Goal: Information Seeking & Learning: Learn about a topic

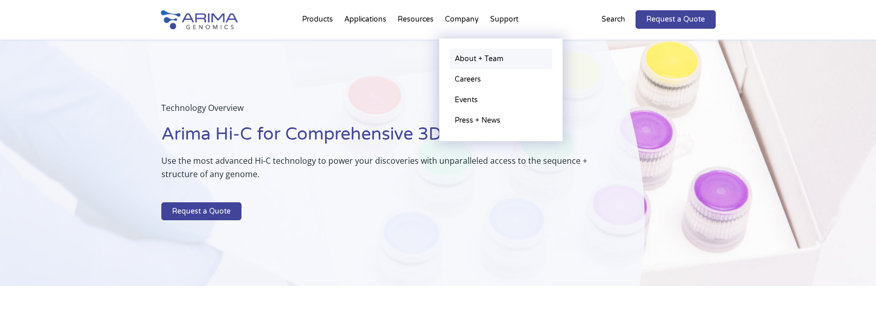
click at [462, 59] on link "About + Team" at bounding box center [500, 59] width 103 height 21
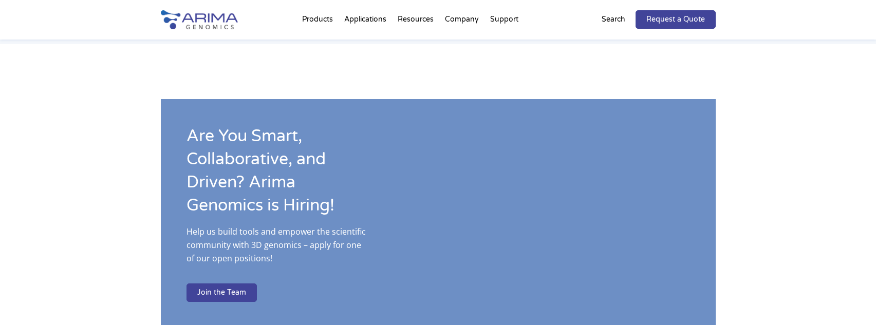
scroll to position [1562, 0]
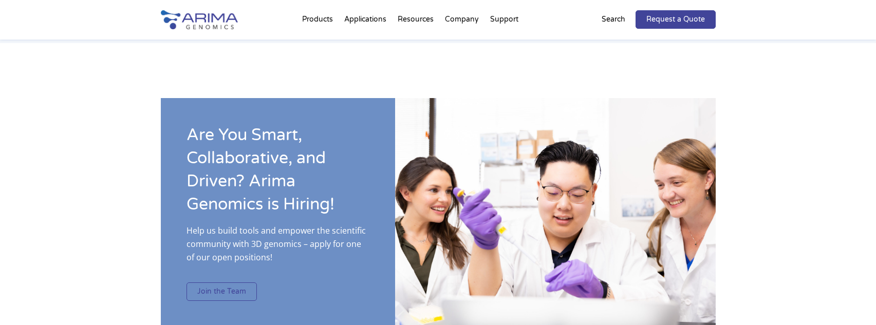
click at [219, 283] on link "Join the Team" at bounding box center [221, 292] width 70 height 18
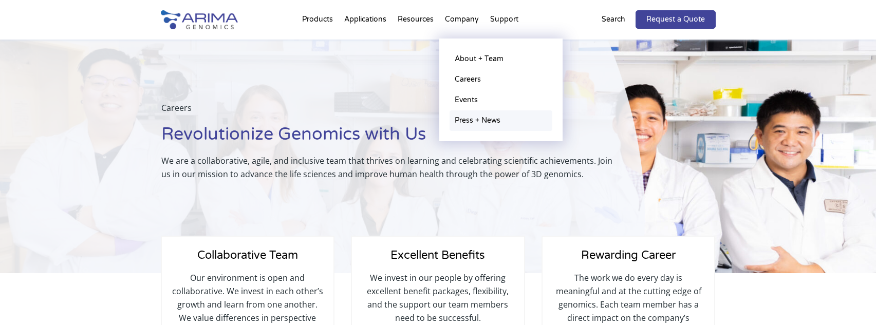
click at [471, 122] on link "Press + News" at bounding box center [500, 120] width 103 height 21
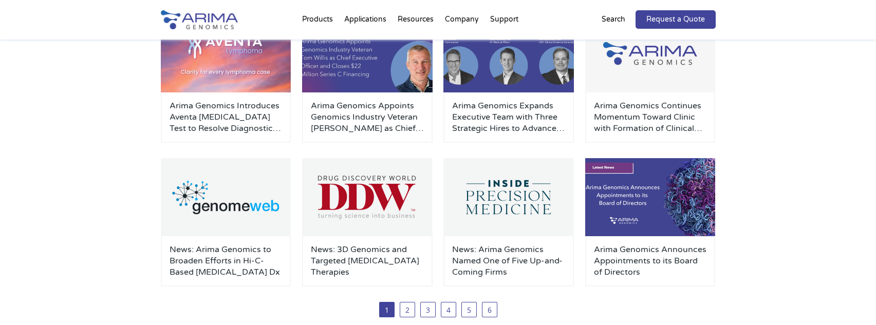
scroll to position [205, 0]
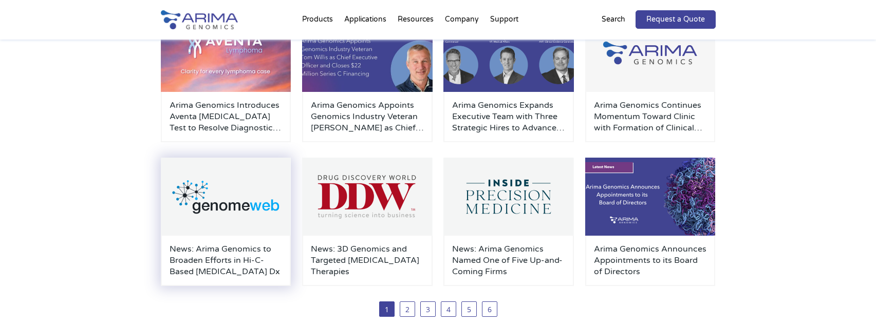
click at [194, 252] on h3 "News: Arima Genomics to Broaden Efforts in Hi-C-Based Cancer Dx" at bounding box center [226, 260] width 113 height 34
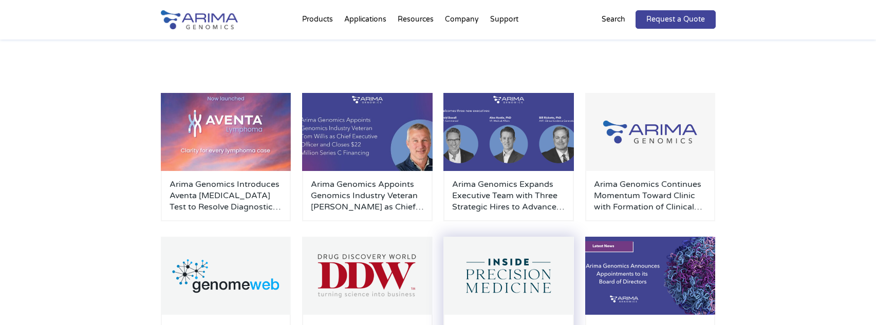
scroll to position [123, 0]
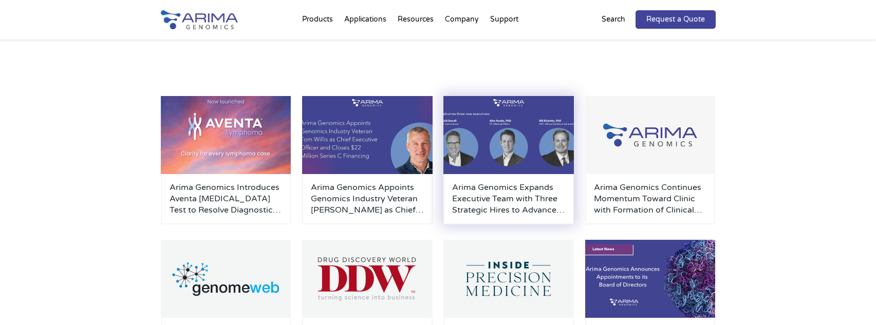
click at [474, 204] on h3 "Arima Genomics Expands Executive Team with Three Strategic Hires to Advance Cli…" at bounding box center [508, 199] width 113 height 34
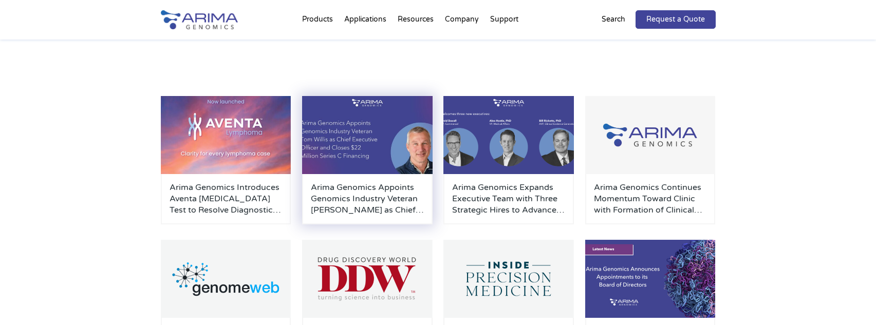
click at [393, 158] on img at bounding box center [367, 135] width 130 height 78
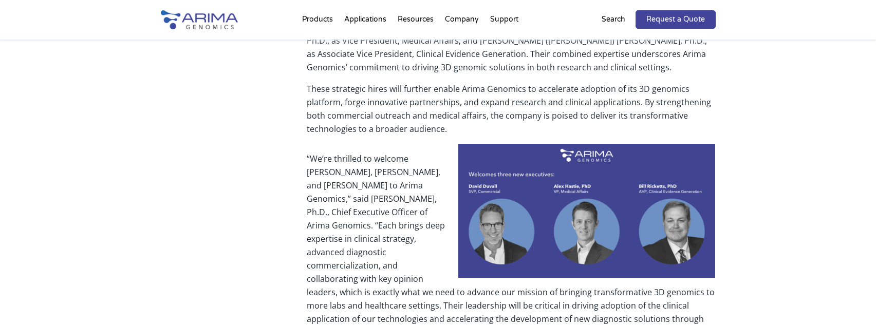
scroll to position [205, 0]
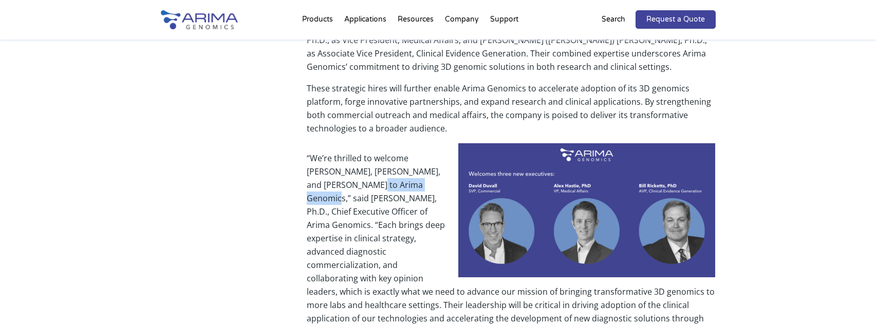
drag, startPoint x: 324, startPoint y: 185, endPoint x: 388, endPoint y: 187, distance: 64.3
click at [388, 187] on p "“We’re thrilled to welcome David, Alex, and Bill to Arima Genomics,” said Sidda…" at bounding box center [511, 249] width 408 height 195
copy p "Siddarth Selvaraj"
click at [361, 249] on p "“We’re thrilled to welcome David, Alex, and Bill to Arima Genomics,” said Sidda…" at bounding box center [511, 249] width 408 height 195
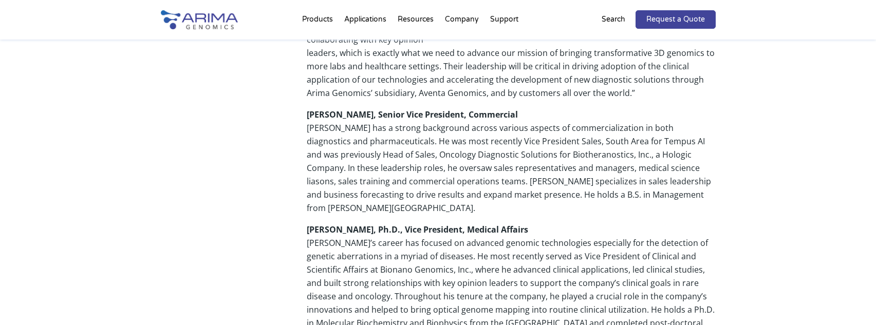
scroll to position [452, 0]
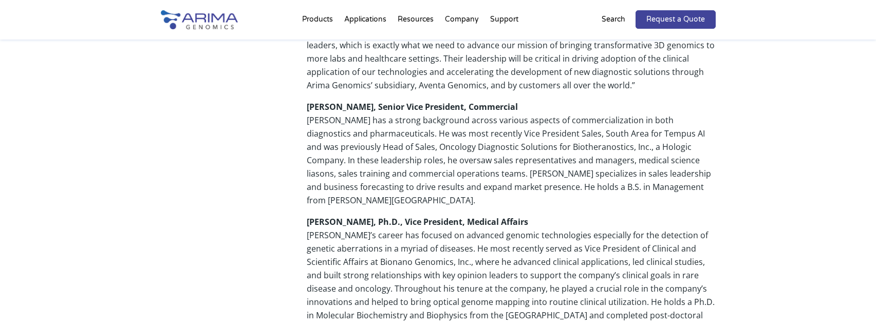
click at [511, 133] on p "David Duvall, Senior Vice President, Commercial David has a strong background a…" at bounding box center [511, 157] width 408 height 115
copy p "Biotheranostics"
click at [355, 251] on p "Alex Hastie, Ph.D., Vice President, Medical Affairs Alex’s career has focused o…" at bounding box center [511, 279] width 408 height 128
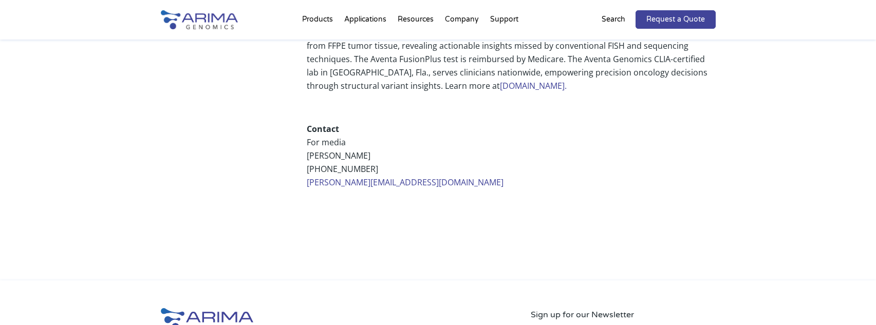
scroll to position [1027, 0]
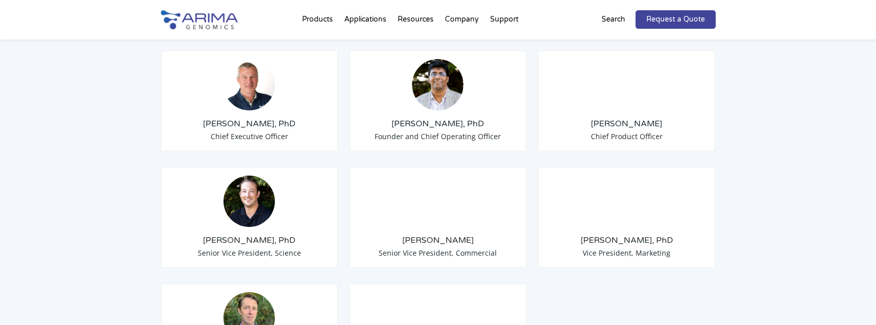
scroll to position [863, 0]
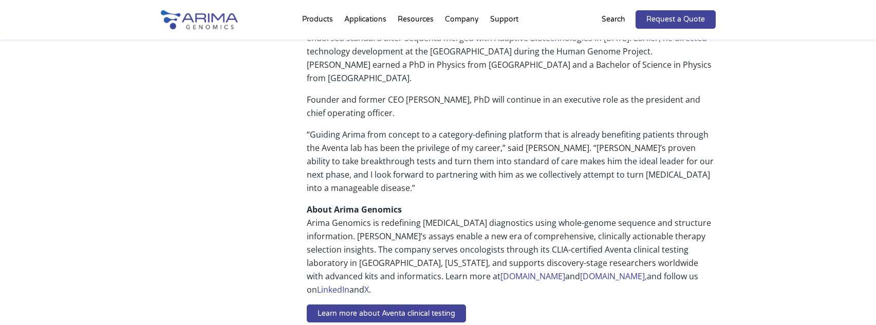
scroll to position [658, 0]
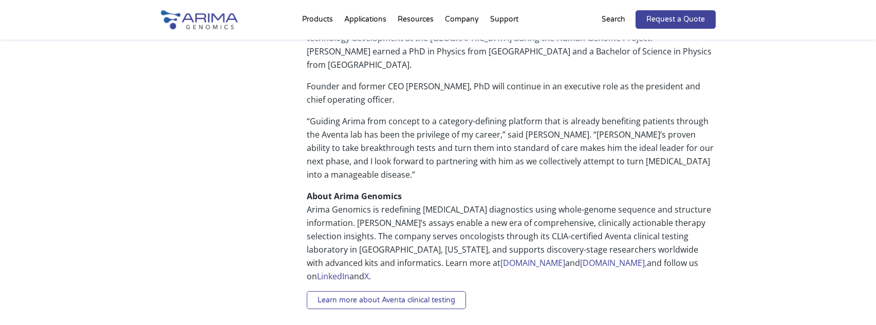
click at [312, 291] on link "Learn more about Aventa clinical testing" at bounding box center [386, 300] width 159 height 18
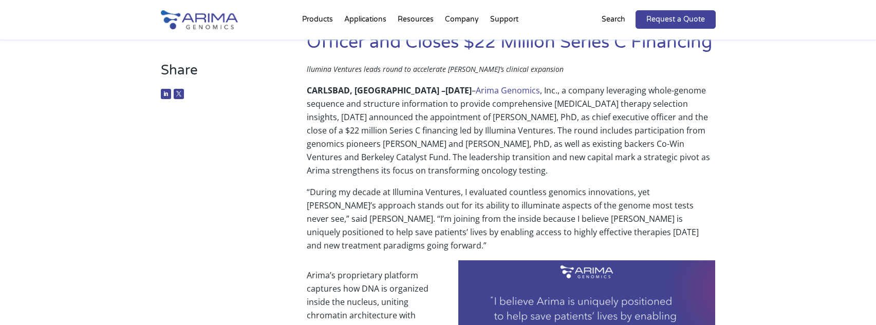
scroll to position [0, 0]
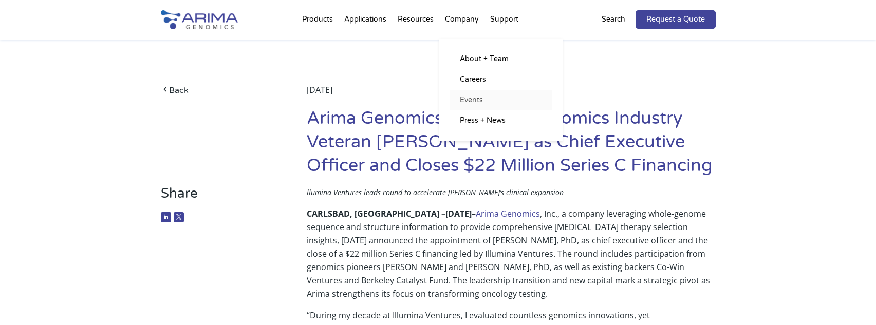
click at [470, 99] on link "Events" at bounding box center [500, 100] width 103 height 21
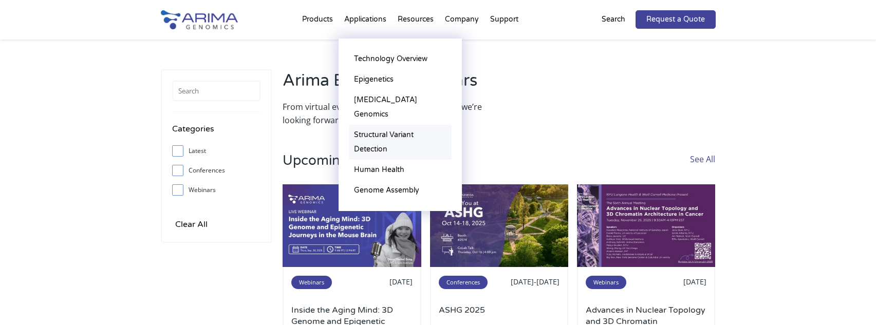
click at [364, 125] on link "Structural Variant Detection" at bounding box center [400, 142] width 103 height 35
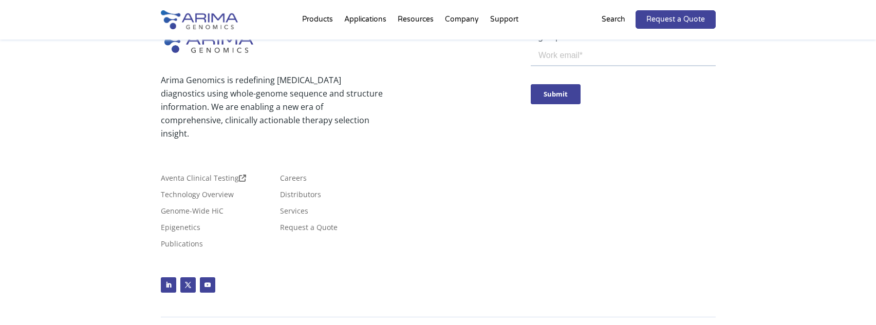
scroll to position [2917, 0]
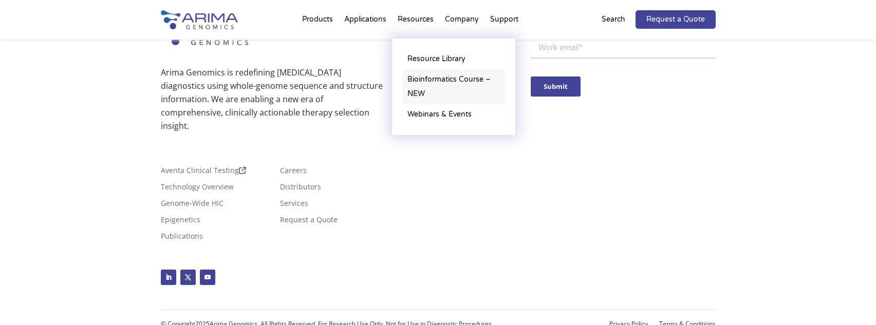
click at [420, 81] on link "Bioinformatics Course – NEW" at bounding box center [453, 86] width 103 height 35
